Goal: Task Accomplishment & Management: Use online tool/utility

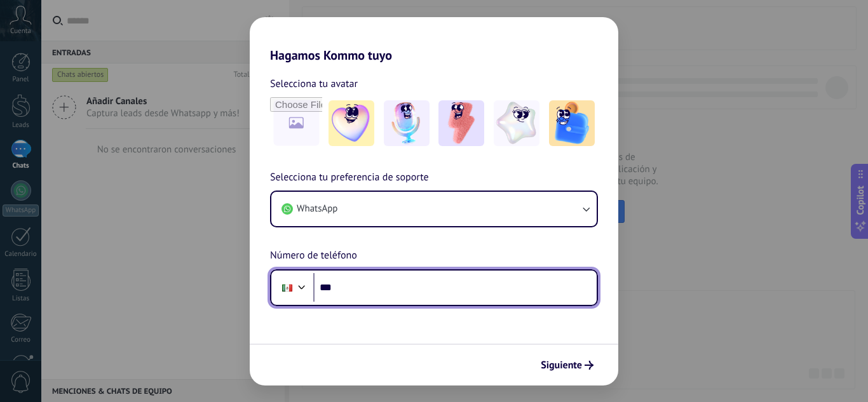
click at [418, 279] on input "***" at bounding box center [454, 287] width 283 height 29
click at [399, 276] on input "***" at bounding box center [454, 287] width 283 height 29
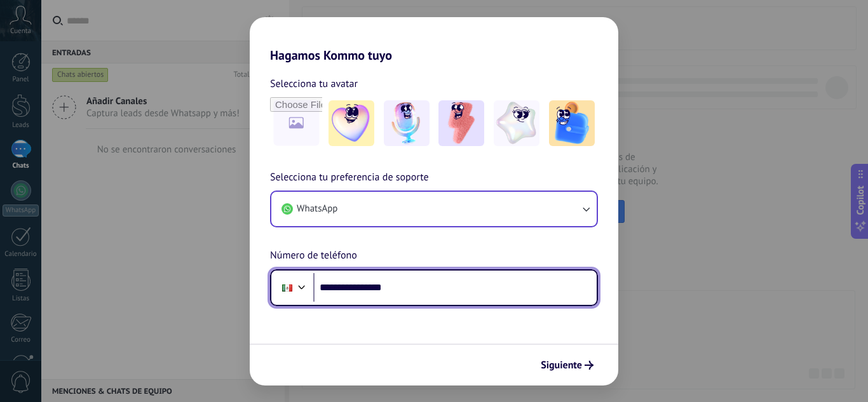
type input "**********"
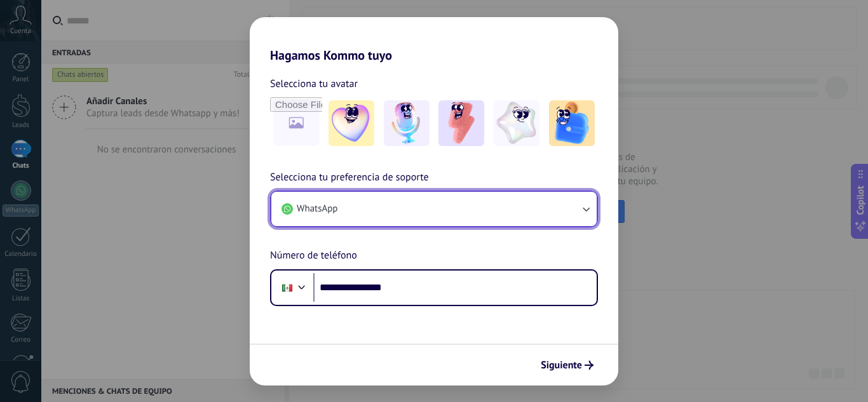
click at [424, 211] on button "WhatsApp" at bounding box center [433, 209] width 325 height 34
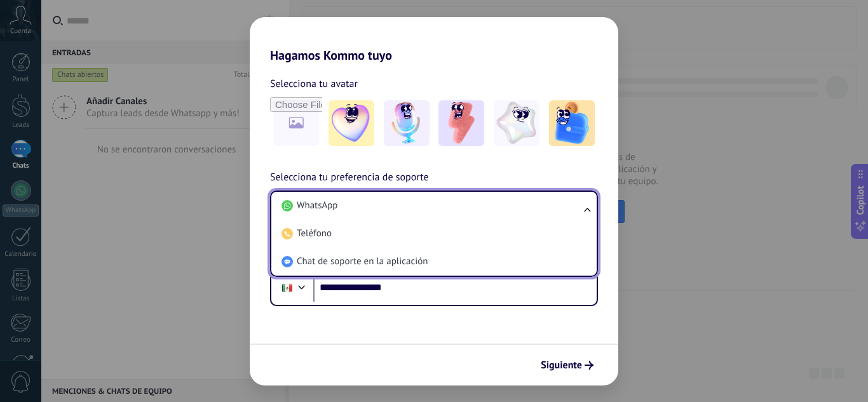
click at [424, 211] on li "WhatsApp" at bounding box center [431, 206] width 310 height 28
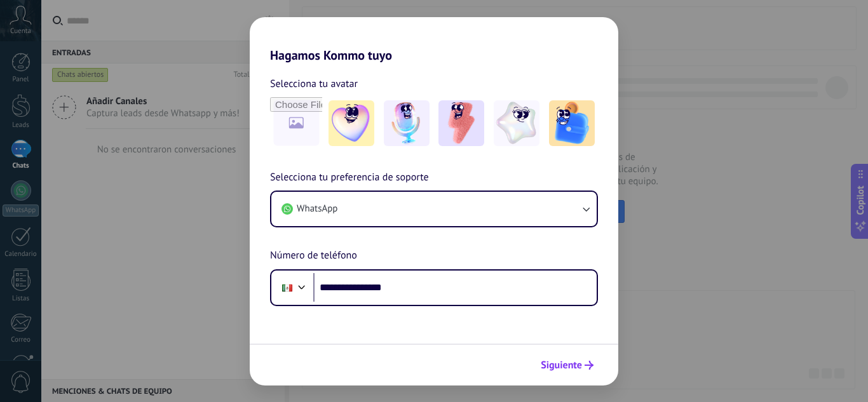
click at [585, 366] on icon "submit" at bounding box center [588, 365] width 9 height 9
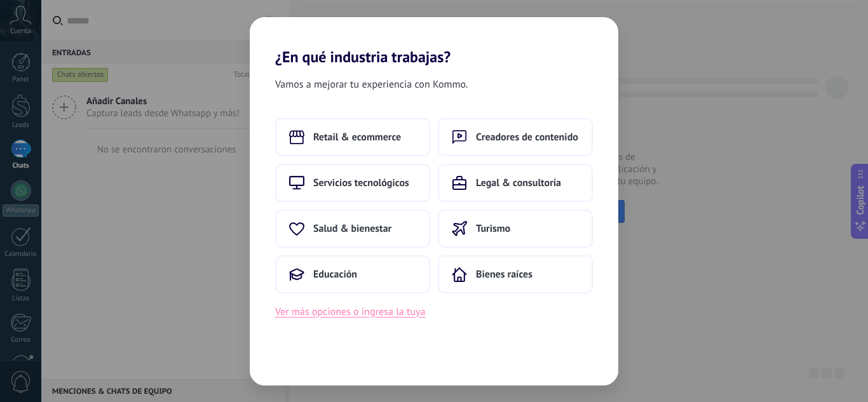
click at [358, 312] on button "Ver más opciones o ingresa la tuya" at bounding box center [350, 312] width 150 height 17
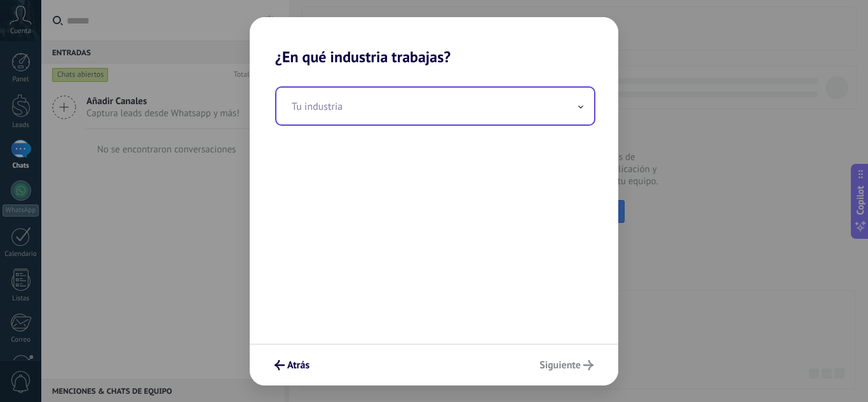
click at [504, 108] on input "text" at bounding box center [435, 106] width 318 height 37
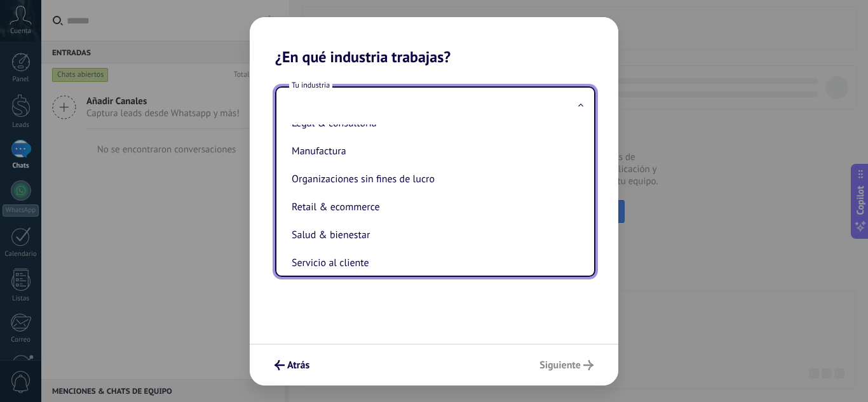
scroll to position [337, 0]
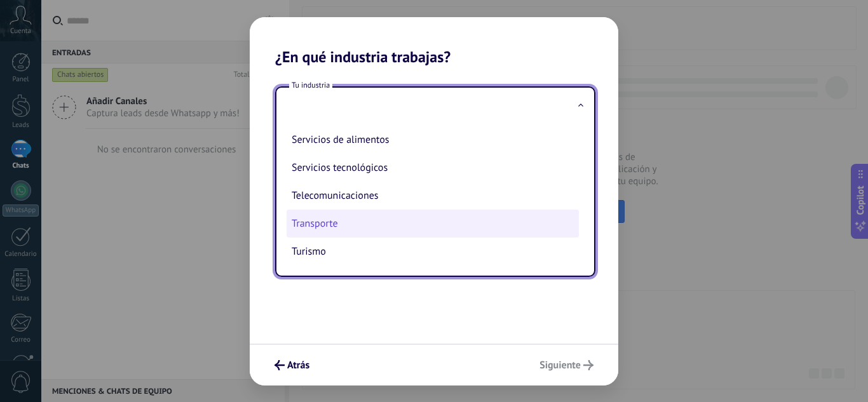
click at [382, 227] on li "Transporte" at bounding box center [432, 224] width 292 height 28
type input "**********"
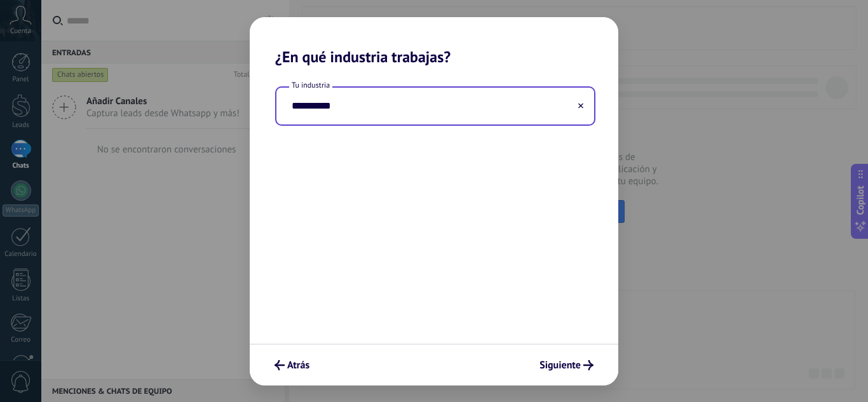
click at [487, 192] on div "**********" at bounding box center [434, 205] width 368 height 278
click at [593, 366] on icon "submit" at bounding box center [588, 365] width 10 height 10
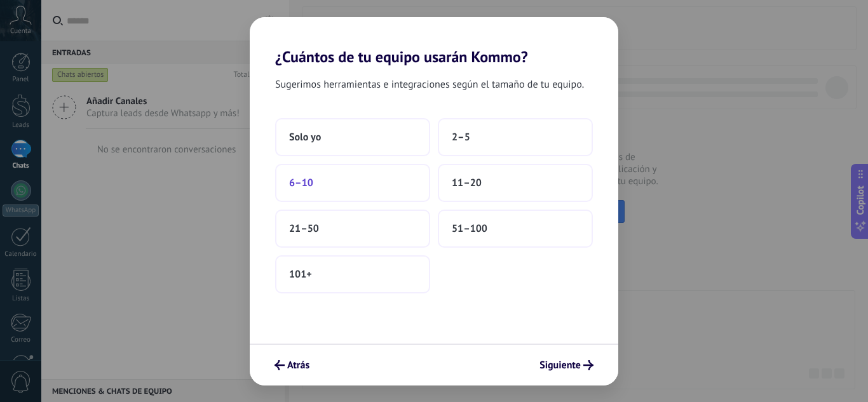
click at [413, 185] on button "6–10" at bounding box center [352, 183] width 155 height 38
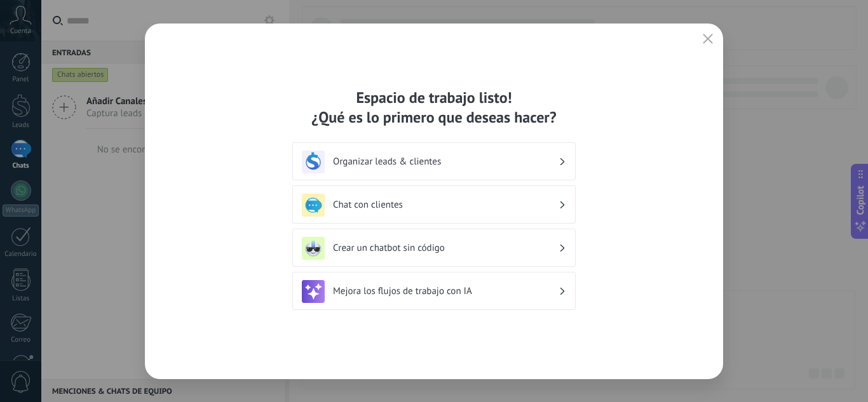
click at [450, 158] on h3 "Organizar leads & clientes" at bounding box center [445, 162] width 225 height 12
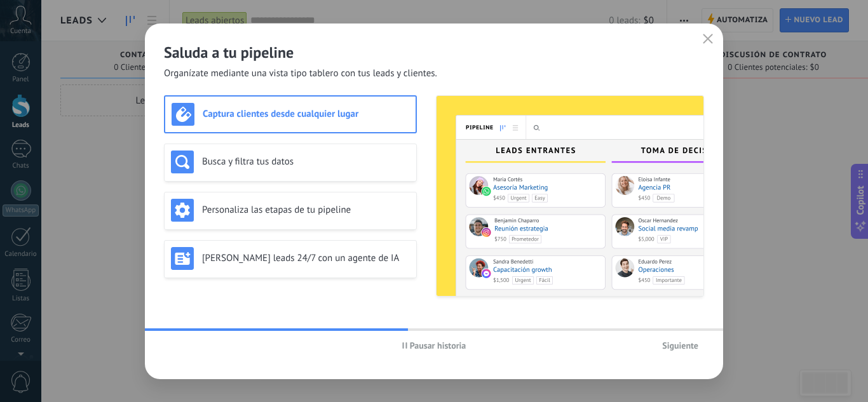
click at [448, 346] on span "Pausar historia" at bounding box center [438, 345] width 57 height 9
click at [413, 347] on span "Iniciar historia" at bounding box center [437, 345] width 55 height 9
click at [693, 347] on span "Siguiente" at bounding box center [680, 345] width 36 height 9
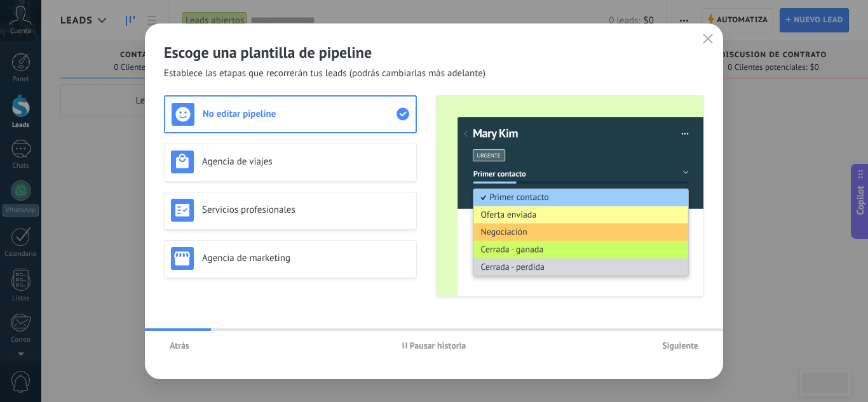
click at [184, 347] on span "Atrás" at bounding box center [180, 345] width 20 height 9
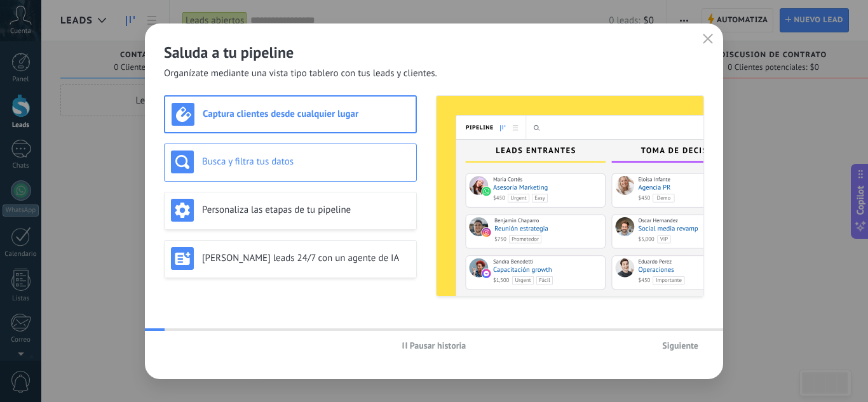
click at [356, 159] on h3 "Busca y filtra tus datos" at bounding box center [306, 162] width 208 height 12
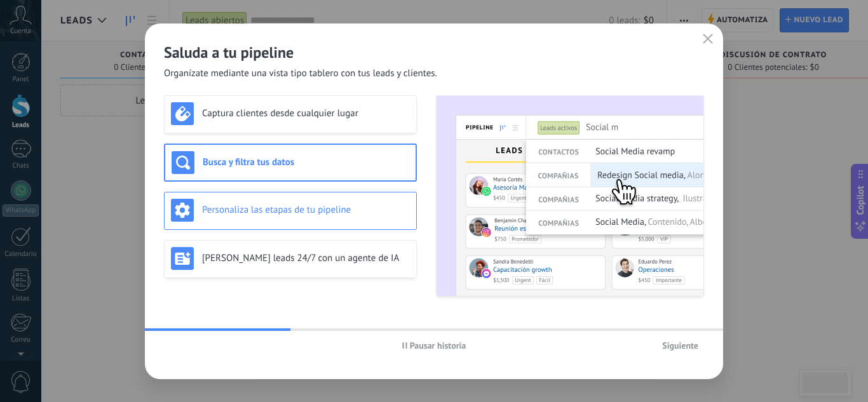
click at [340, 199] on div "Personaliza las etapas de tu pipeline" at bounding box center [290, 210] width 239 height 23
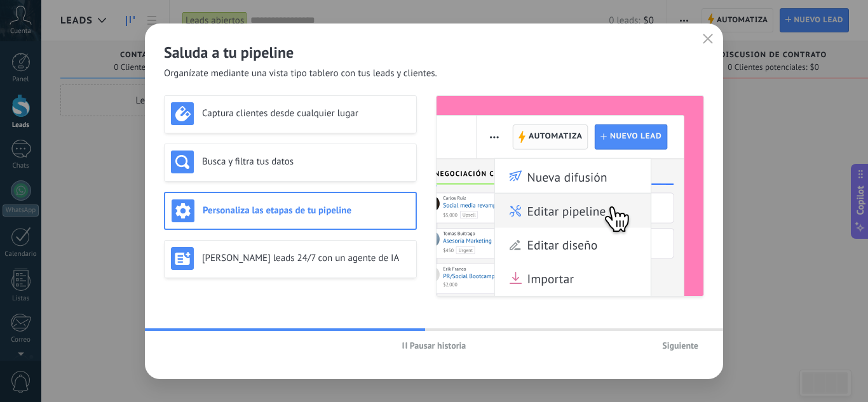
click at [413, 339] on button "Pausar historia" at bounding box center [434, 345] width 76 height 19
click at [271, 275] on div "[PERSON_NAME] leads 24/7 con un agente de IA" at bounding box center [290, 259] width 253 height 38
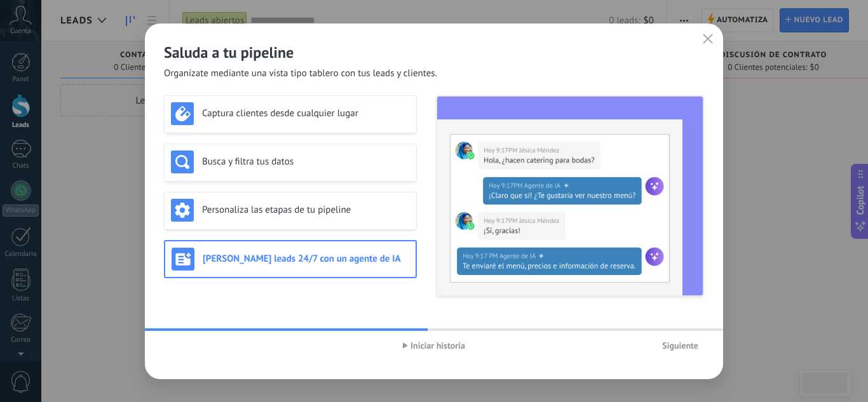
click at [681, 348] on span "Siguiente" at bounding box center [680, 345] width 36 height 9
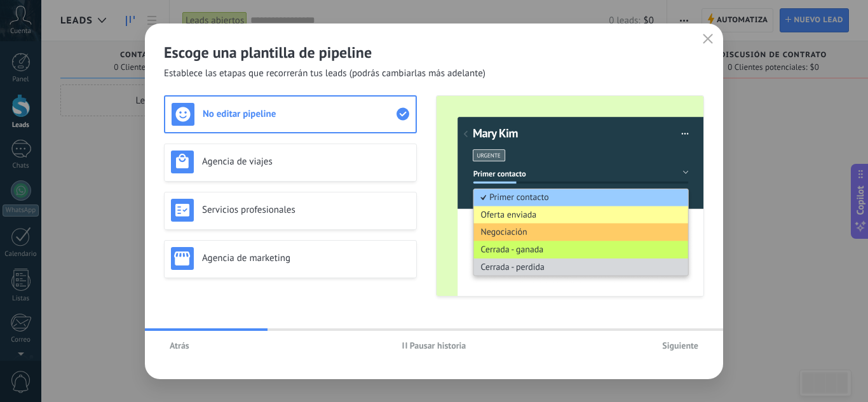
click at [410, 347] on span "Pausar historia" at bounding box center [438, 345] width 57 height 9
click at [391, 159] on h3 "Agencia de viajes" at bounding box center [306, 162] width 208 height 12
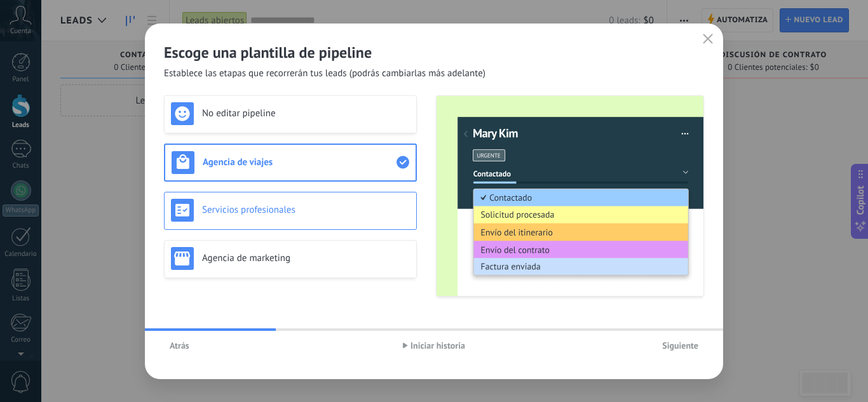
click at [370, 204] on h3 "Servicios profesionales" at bounding box center [306, 210] width 208 height 12
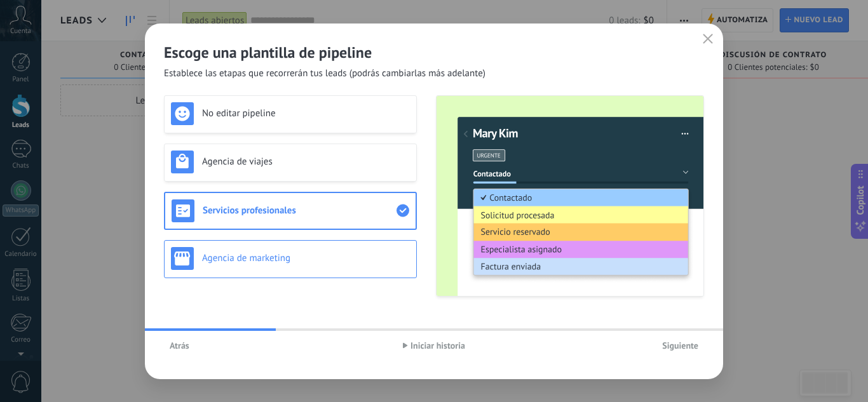
click at [368, 253] on h3 "Agencia de marketing" at bounding box center [306, 258] width 208 height 12
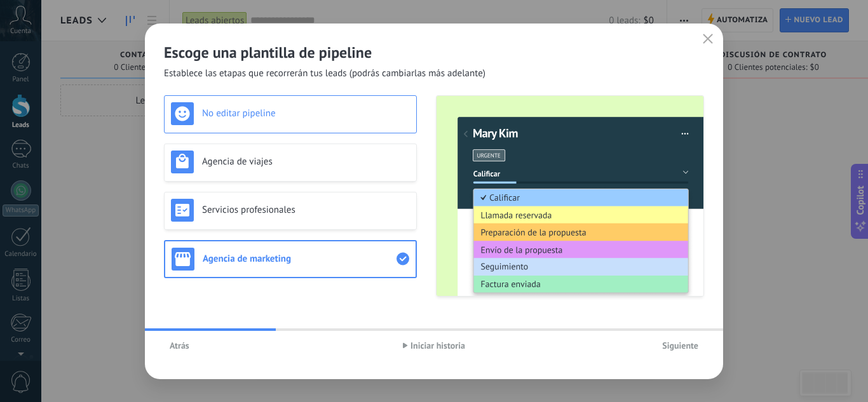
click at [356, 100] on div "No editar pipeline" at bounding box center [290, 114] width 253 height 38
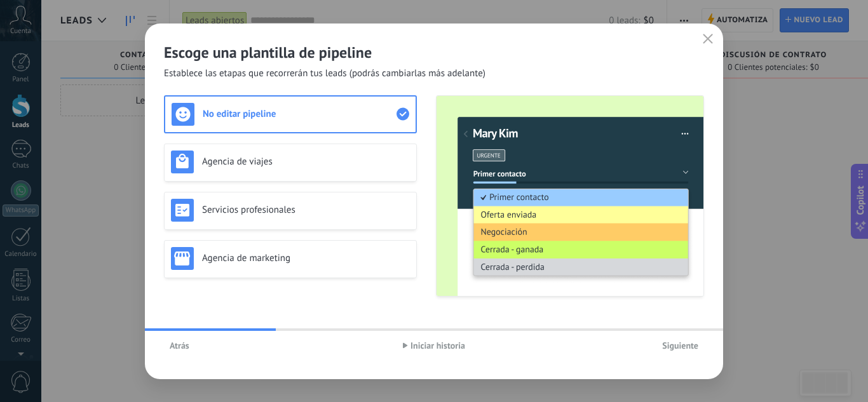
click at [539, 198] on img at bounding box center [569, 196] width 267 height 200
click at [678, 343] on span "Siguiente" at bounding box center [680, 345] width 36 height 9
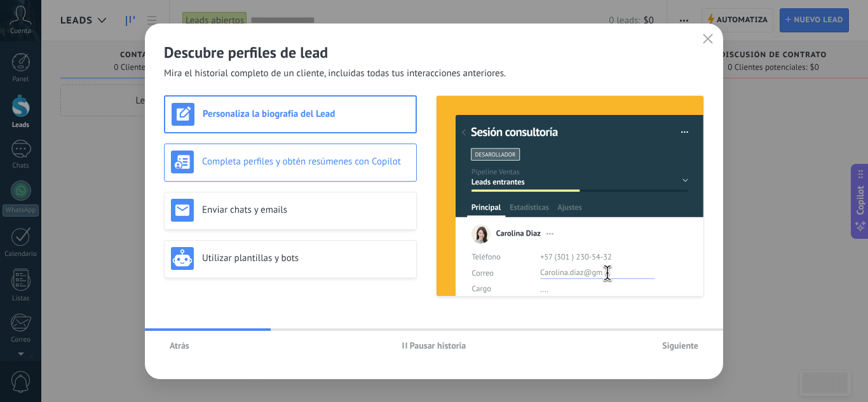
click at [299, 159] on h3 "Completa perfiles y obtén resúmenes con Copilot" at bounding box center [306, 162] width 208 height 12
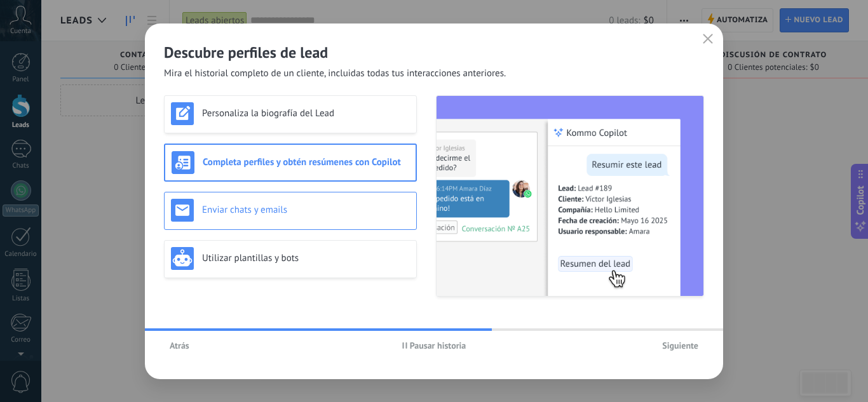
click at [352, 211] on h3 "Enviar chats y emails" at bounding box center [306, 210] width 208 height 12
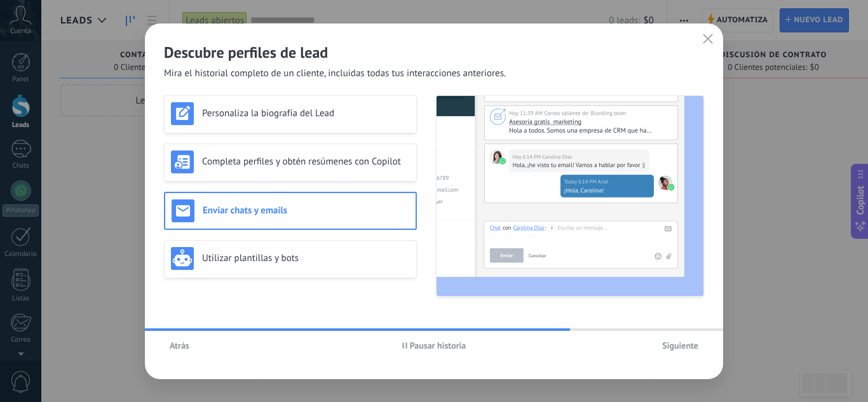
click at [445, 350] on span "Pausar historia" at bounding box center [438, 345] width 57 height 9
click at [372, 261] on h3 "Utilizar plantillas y bots" at bounding box center [306, 258] width 208 height 12
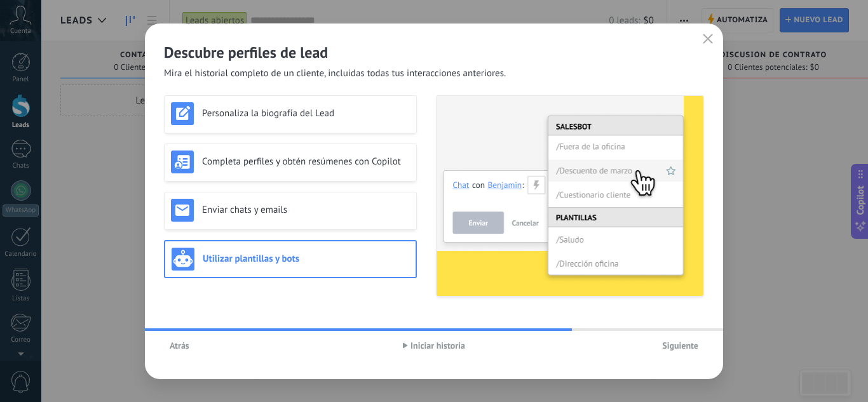
click at [686, 351] on button "Siguiente" at bounding box center [680, 345] width 48 height 19
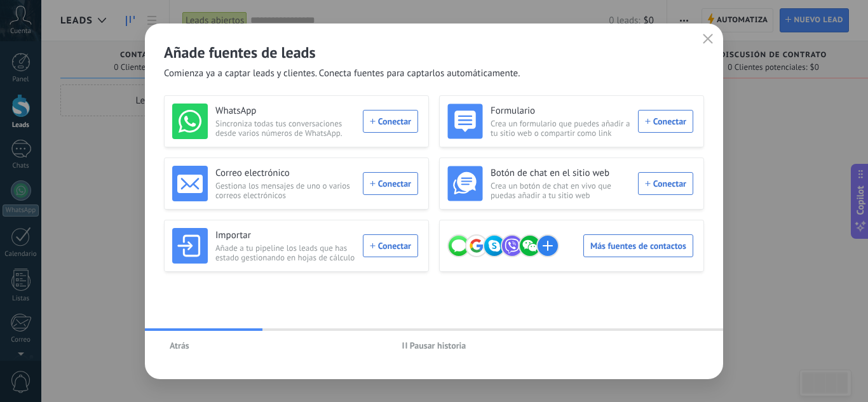
click at [435, 348] on span "Pausar historia" at bounding box center [438, 345] width 57 height 9
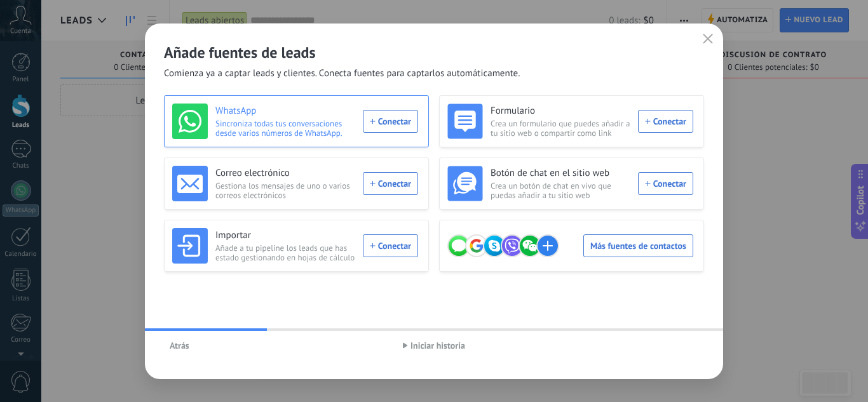
click at [410, 125] on div "WhatsApp Sincroniza todas tus conversaciones desde varios números de WhatsApp. …" at bounding box center [295, 122] width 246 height 36
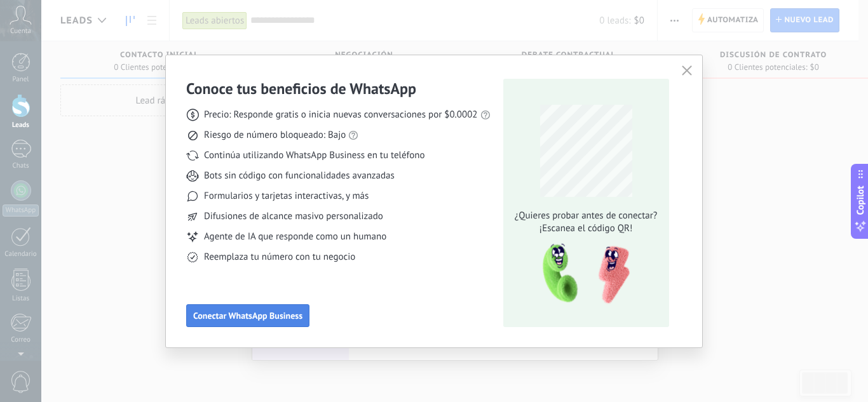
click at [258, 314] on span "Conectar WhatsApp Business" at bounding box center [247, 315] width 109 height 9
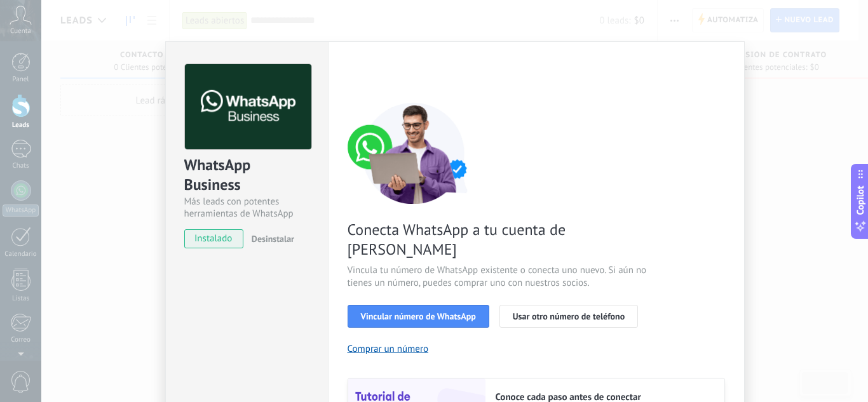
scroll to position [64, 0]
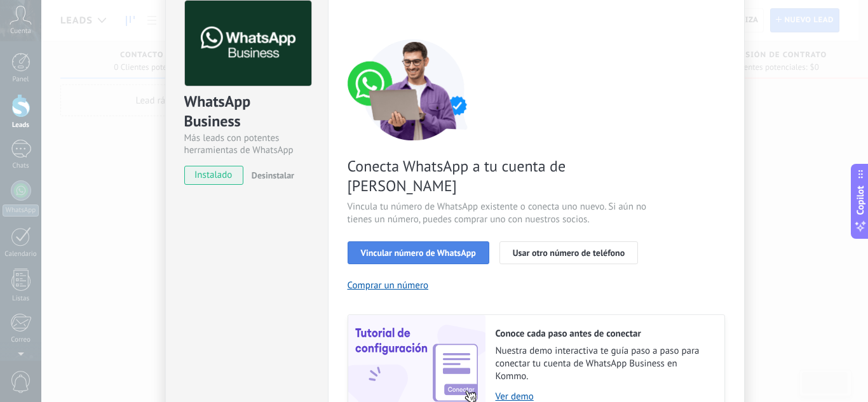
click at [426, 241] on button "Vincular número de WhatsApp" at bounding box center [418, 252] width 142 height 23
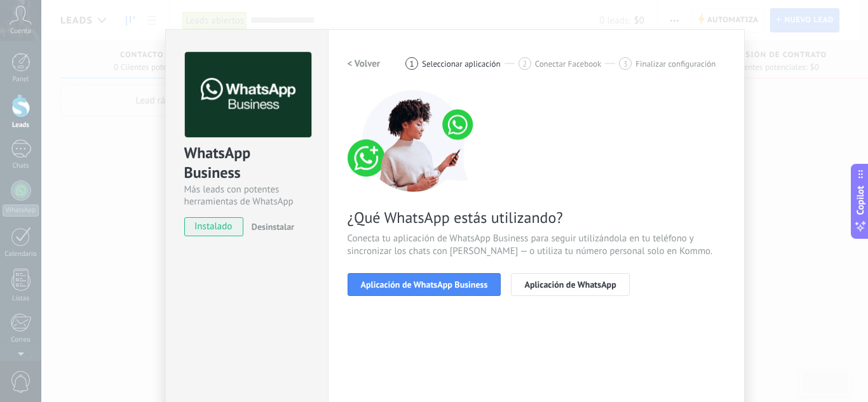
scroll to position [0, 0]
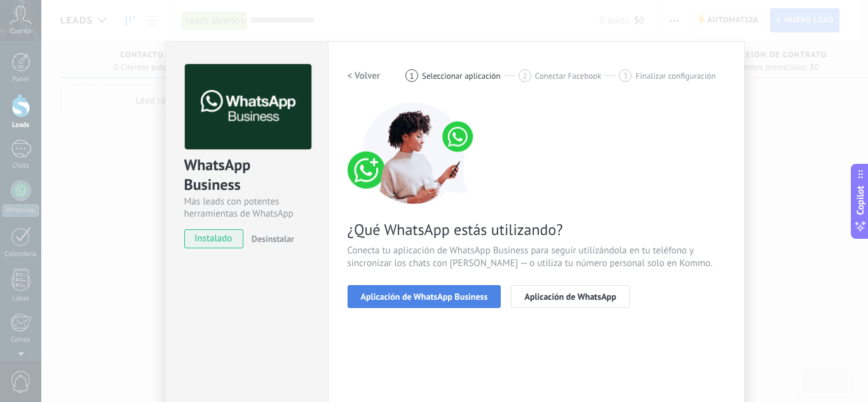
click at [414, 302] on button "Aplicación de WhatsApp Business" at bounding box center [424, 296] width 154 height 23
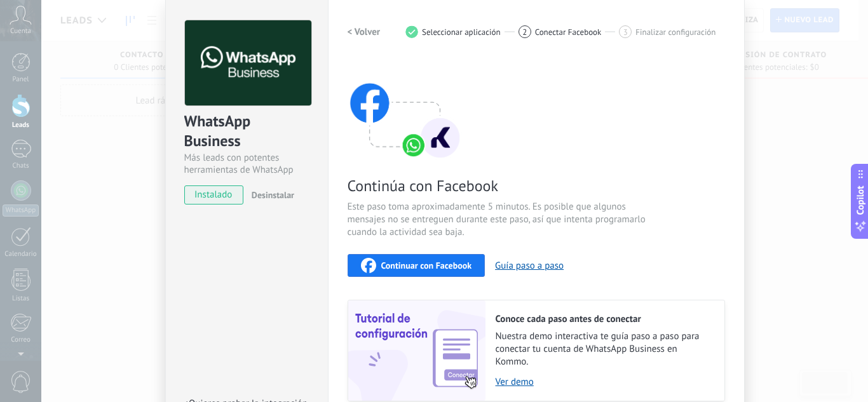
scroll to position [64, 0]
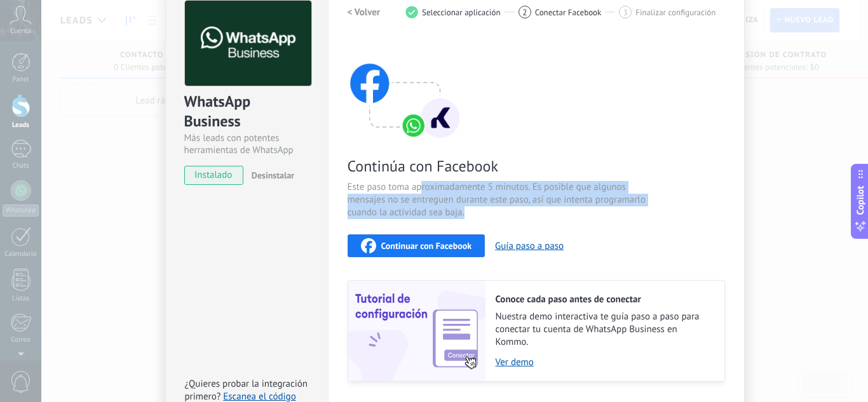
drag, startPoint x: 474, startPoint y: 209, endPoint x: 367, endPoint y: 172, distance: 112.9
click at [384, 177] on div "Continúa con Facebook Este paso toma aproximadamente 5 minutos. Es posible que …" at bounding box center [535, 210] width 377 height 343
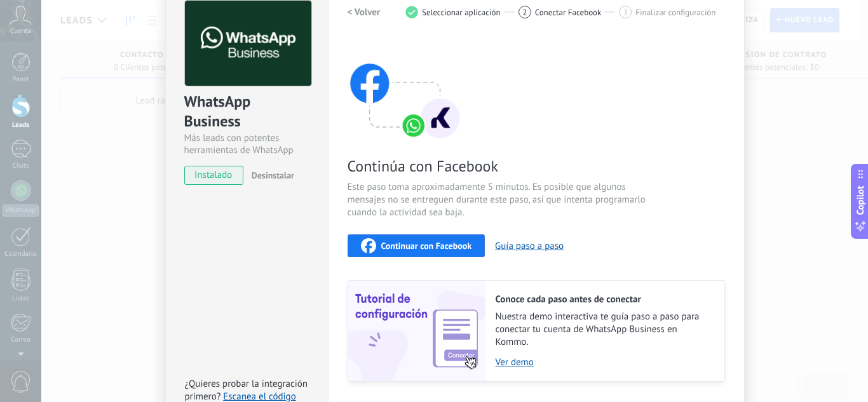
click at [367, 172] on span "Continúa con Facebook" at bounding box center [498, 166] width 302 height 20
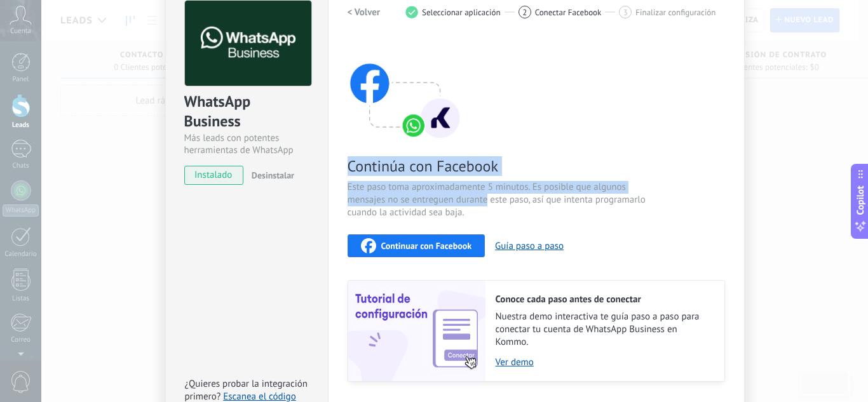
drag, startPoint x: 348, startPoint y: 167, endPoint x: 486, endPoint y: 204, distance: 142.7
click at [486, 204] on div "Continúa con Facebook Este paso toma aproximadamente 5 minutos. Es posible que …" at bounding box center [535, 210] width 377 height 343
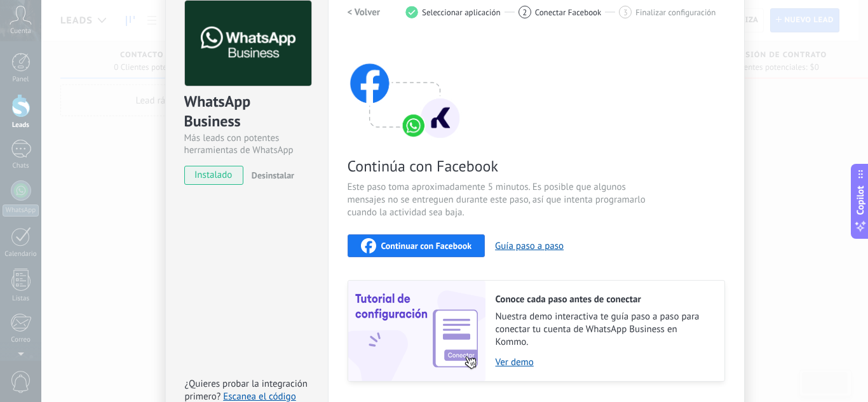
click at [488, 206] on span "Este paso toma aproximadamente 5 minutos. Es posible que algunos mensajes no se…" at bounding box center [498, 200] width 302 height 38
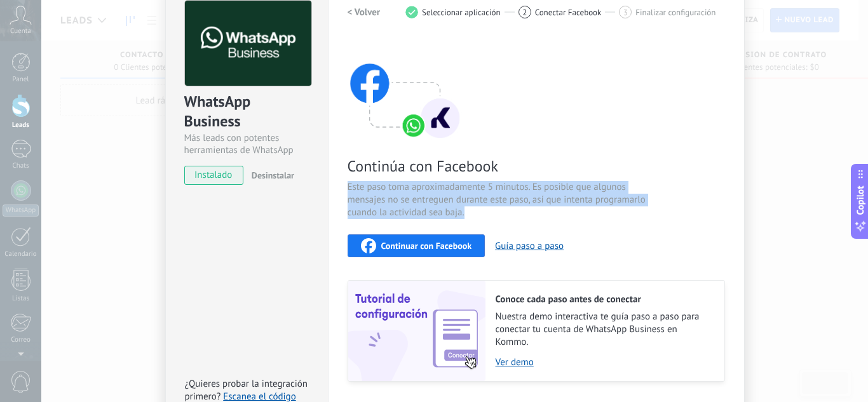
drag, startPoint x: 473, startPoint y: 210, endPoint x: 363, endPoint y: 174, distance: 115.5
click at [367, 177] on div "Continúa con Facebook Este paso toma aproximadamente 5 minutos. Es posible que …" at bounding box center [535, 210] width 377 height 343
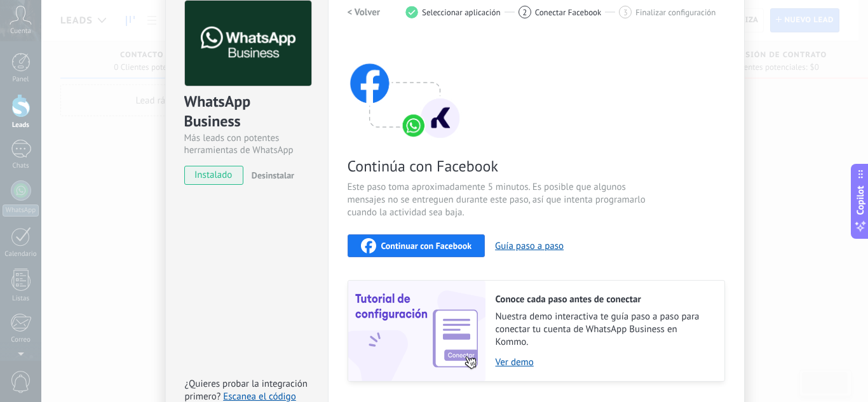
click at [360, 171] on span "Continúa con Facebook" at bounding box center [498, 166] width 302 height 20
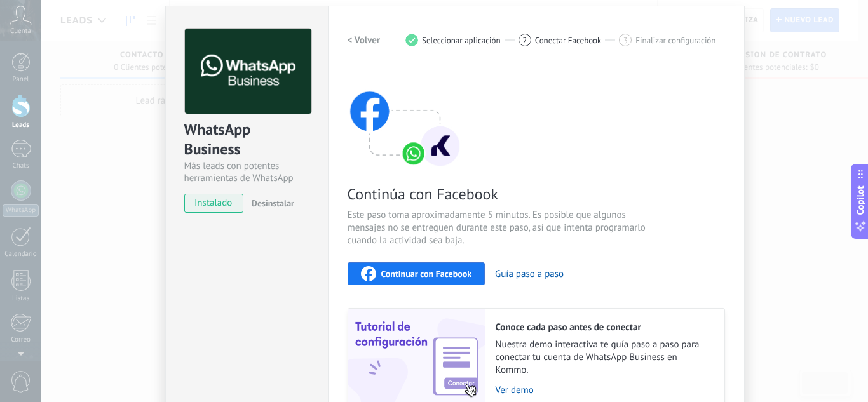
scroll to position [0, 0]
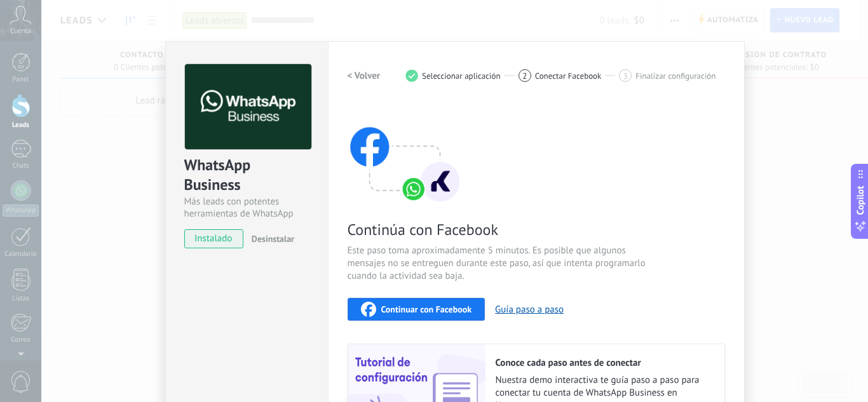
click at [565, 71] on span "Conectar Facebook" at bounding box center [568, 76] width 67 height 10
click at [523, 75] on span "2" at bounding box center [524, 75] width 4 height 11
drag, startPoint x: 361, startPoint y: 253, endPoint x: 447, endPoint y: 257, distance: 86.4
click at [421, 257] on span "Este paso toma aproximadamente 5 minutos. Es posible que algunos mensajes no se…" at bounding box center [498, 264] width 302 height 38
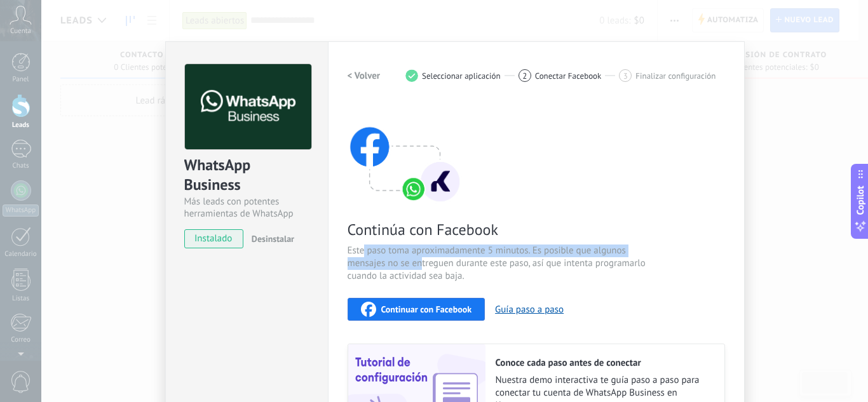
click at [448, 256] on span "Este paso toma aproximadamente 5 minutos. Es posible que algunos mensajes no se…" at bounding box center [498, 264] width 302 height 38
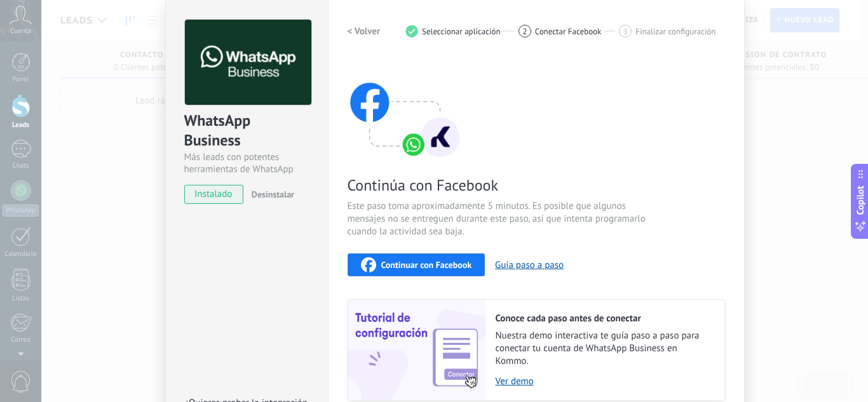
scroll to position [64, 0]
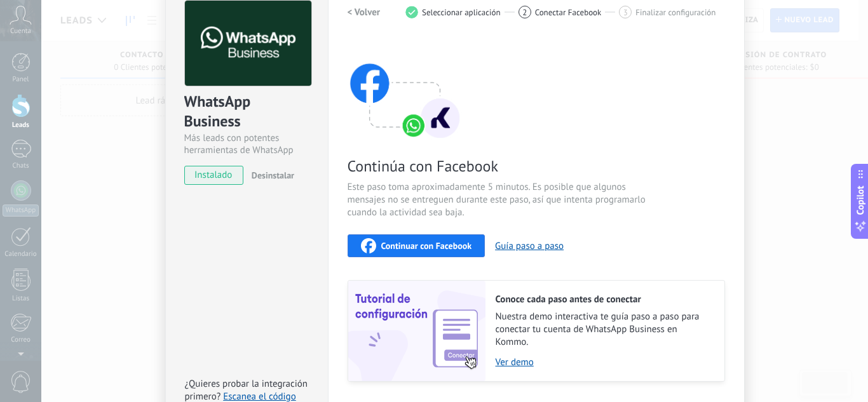
click at [422, 242] on span "Continuar con Facebook" at bounding box center [426, 245] width 91 height 9
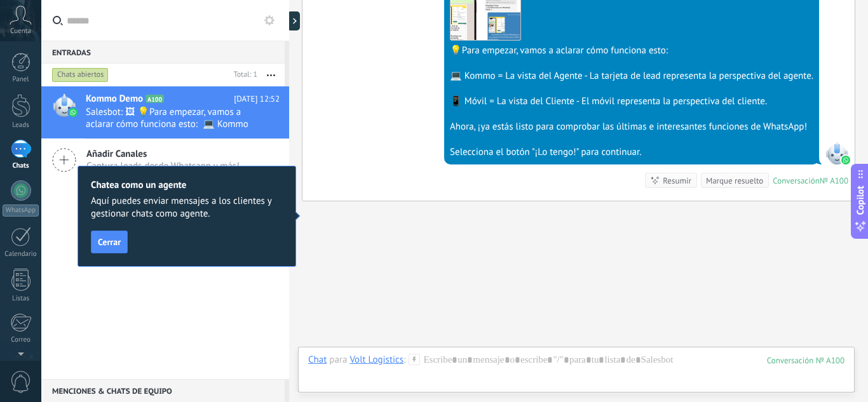
scroll to position [452, 0]
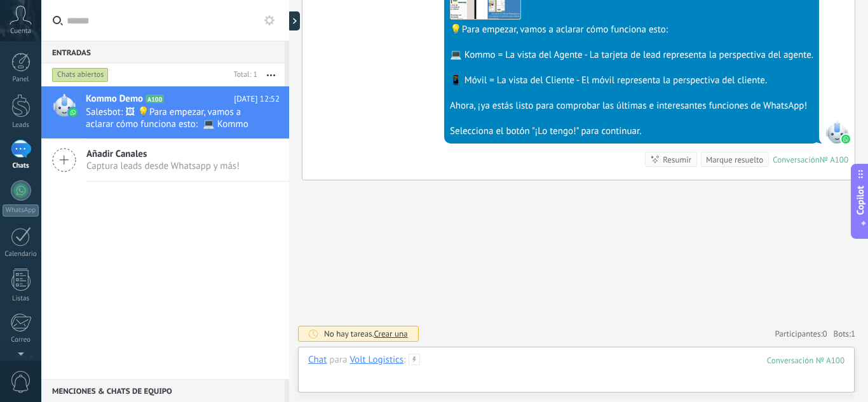
click at [471, 382] on div at bounding box center [576, 373] width 536 height 38
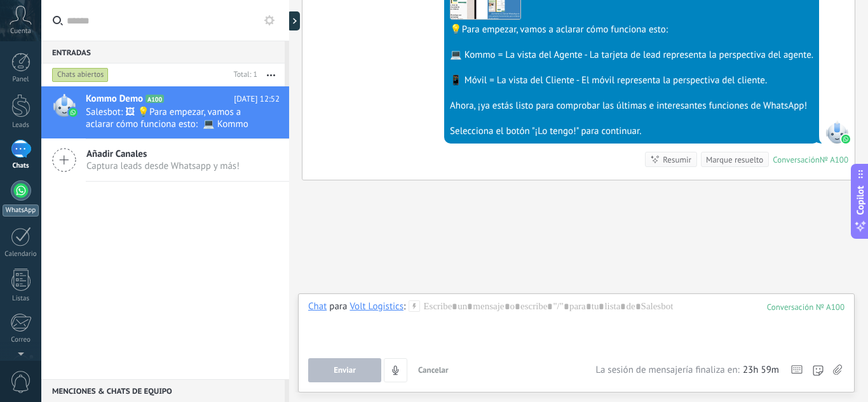
click at [36, 201] on link "WhatsApp" at bounding box center [20, 198] width 41 height 36
